Goal: Navigation & Orientation: Find specific page/section

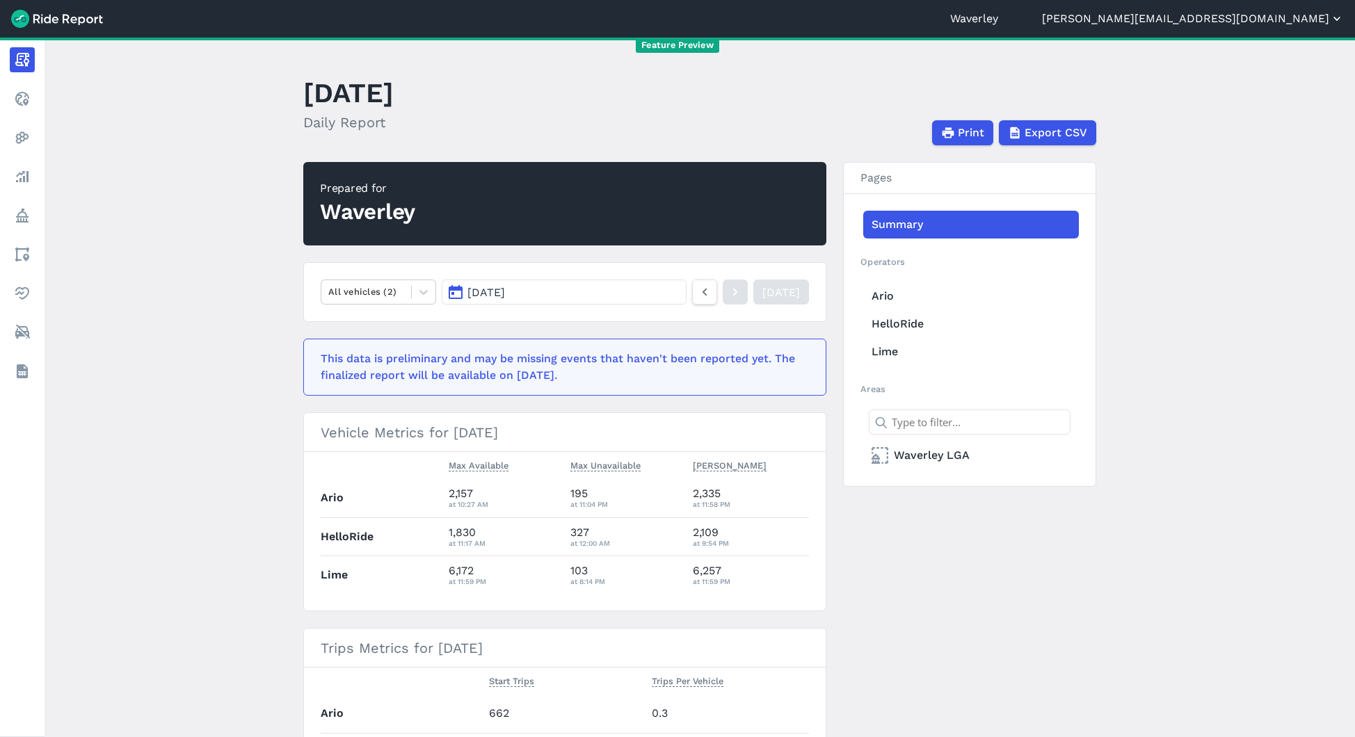
click at [1289, 17] on button "[PERSON_NAME][EMAIL_ADDRESS][DOMAIN_NAME]" at bounding box center [1193, 18] width 302 height 17
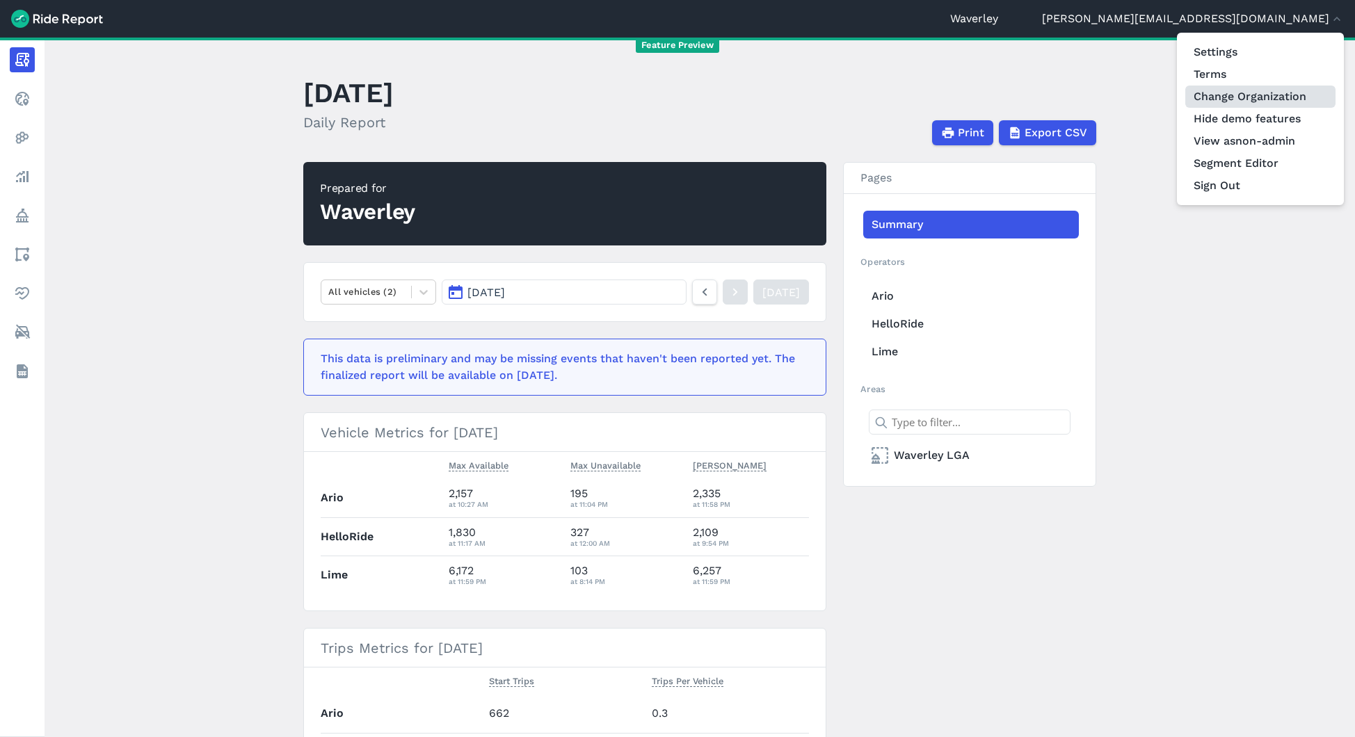
click at [1252, 97] on link "Change Organization" at bounding box center [1260, 97] width 150 height 22
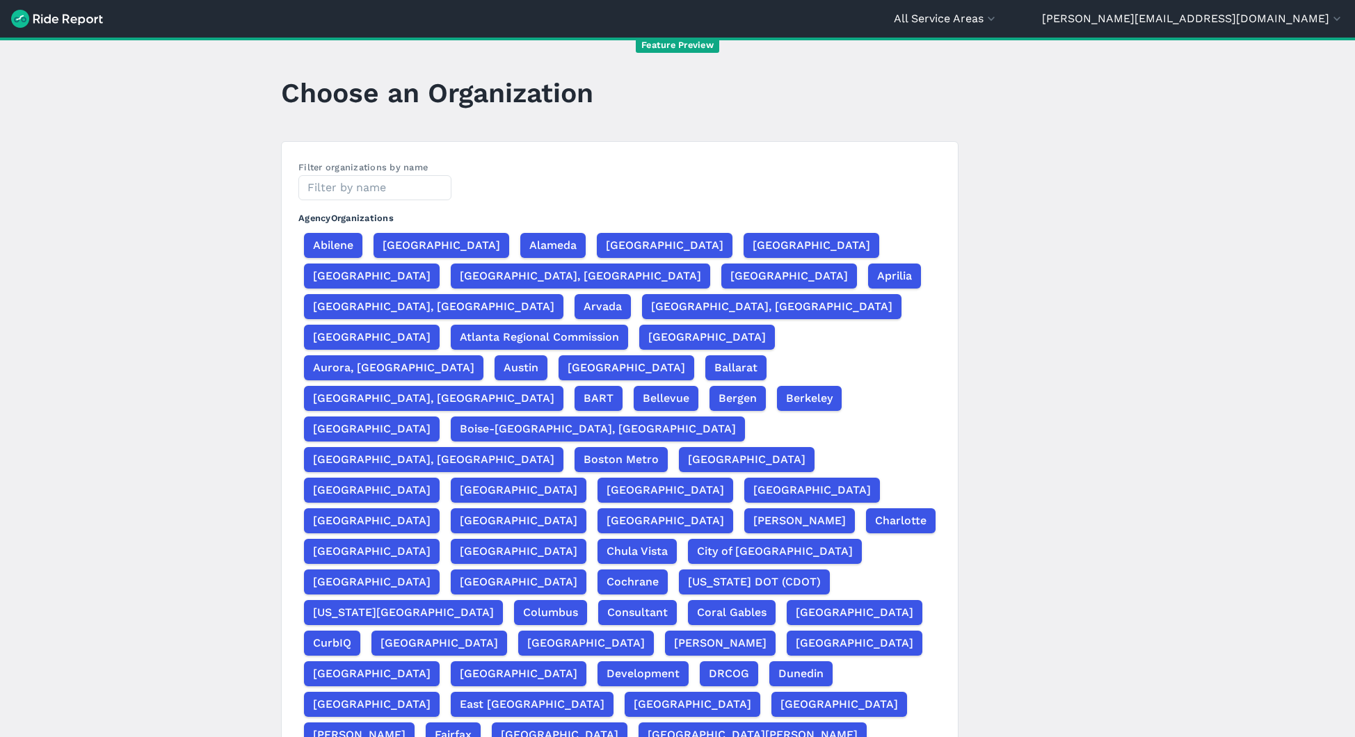
click at [1119, 29] on header "All Service Areas Waverley [PERSON_NAME][EMAIL_ADDRESS][DOMAIN_NAME] Settings T…" at bounding box center [677, 19] width 1355 height 38
click at [998, 23] on button "All Service Areas" at bounding box center [946, 18] width 104 height 17
click at [990, 56] on input "text" at bounding box center [915, 53] width 150 height 25
click at [990, 84] on link "Waverley" at bounding box center [915, 84] width 150 height 22
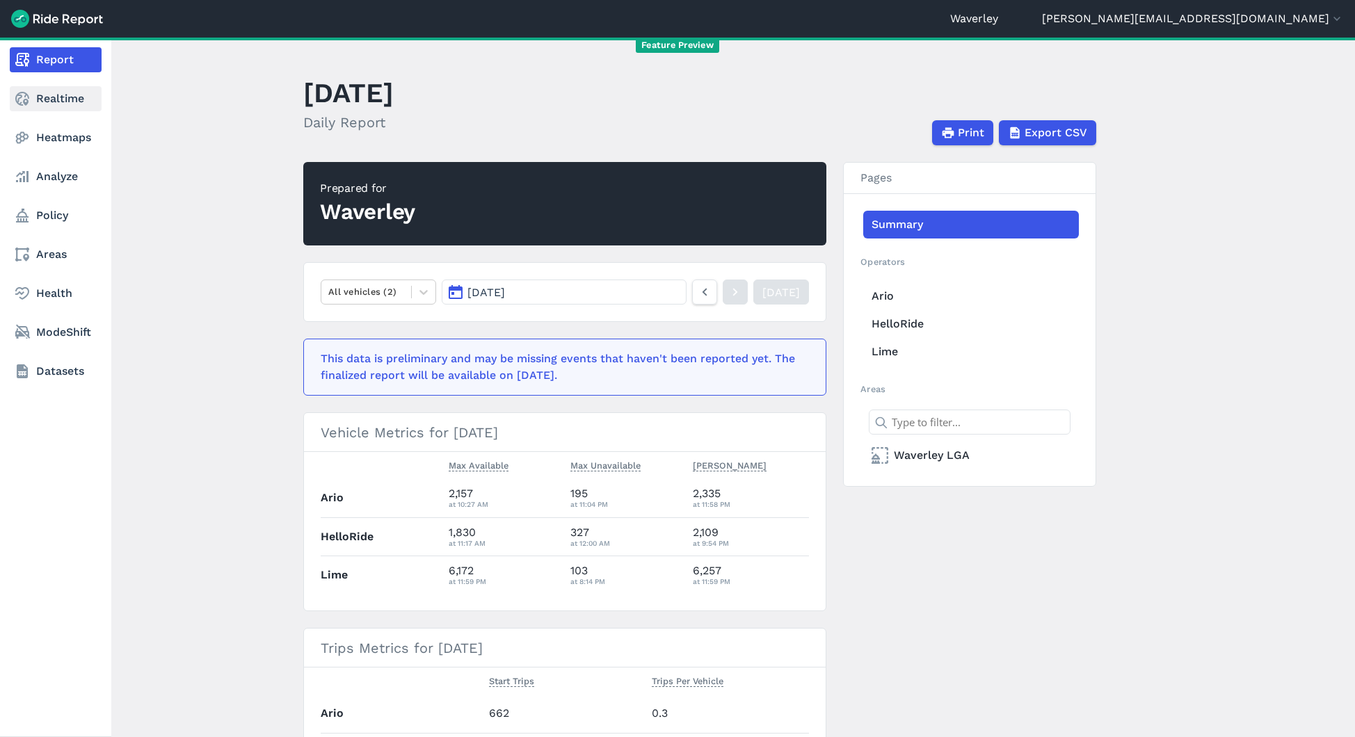
click at [10, 99] on link "Realtime" at bounding box center [56, 98] width 92 height 25
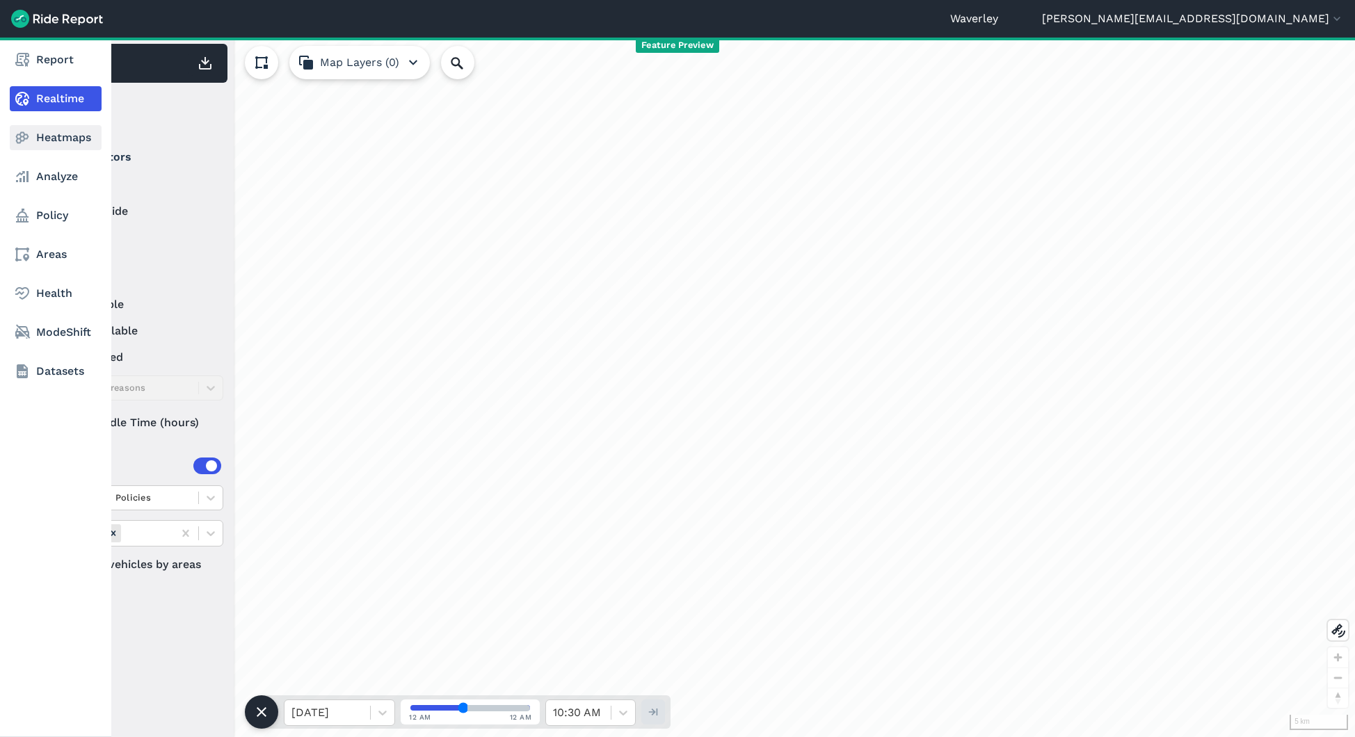
click at [42, 138] on link "Heatmaps" at bounding box center [56, 137] width 92 height 25
